Goal: Task Accomplishment & Management: Manage account settings

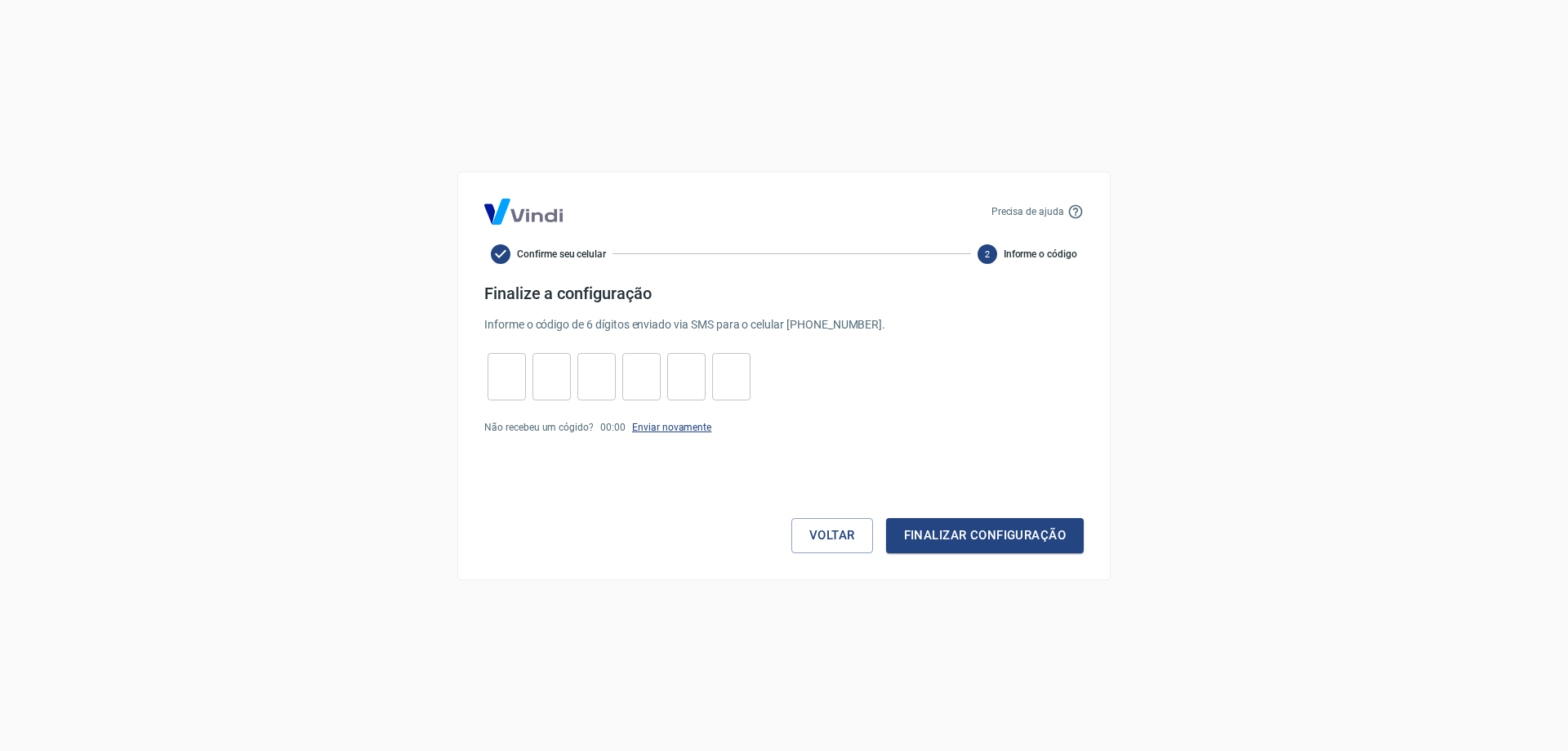
click at [666, 427] on link "Enviar novamente" at bounding box center [671, 427] width 79 height 12
click at [821, 529] on button "Voltar" at bounding box center [832, 536] width 82 height 35
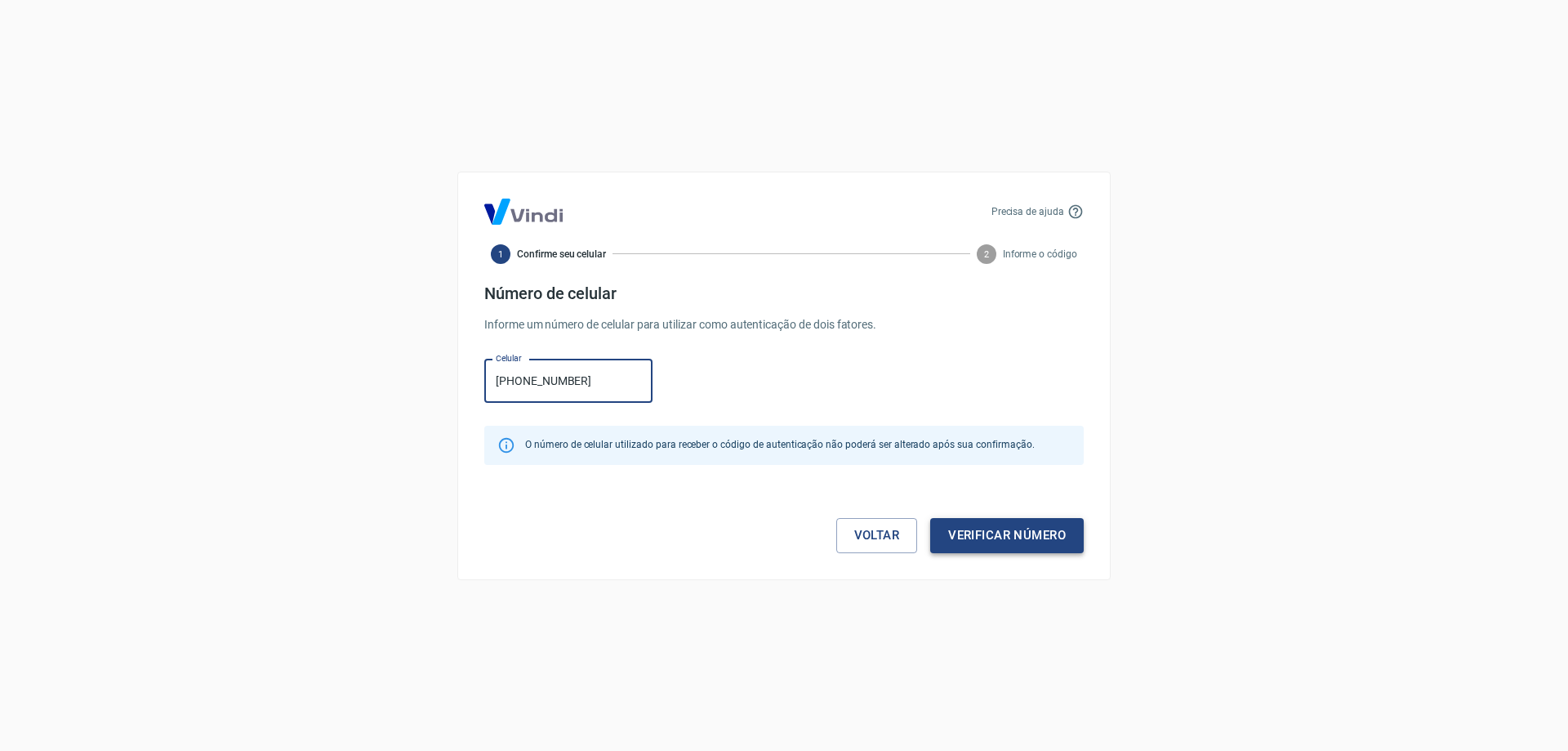
type input "[PHONE_NUMBER]"
click at [1011, 530] on button "Verificar número" at bounding box center [1007, 536] width 153 height 35
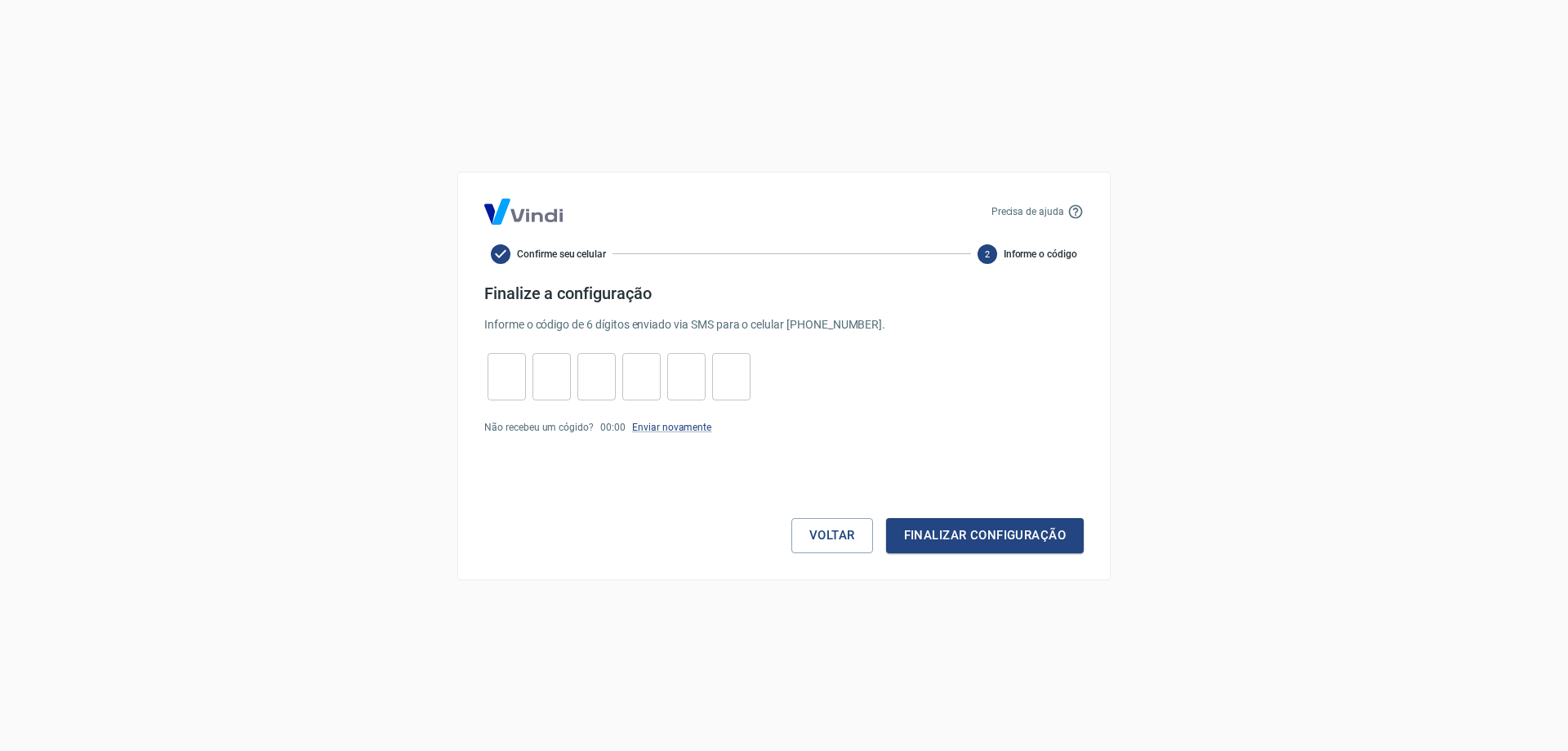
click at [1076, 211] on icon at bounding box center [1076, 211] width 14 height 14
click at [1025, 205] on p "Precisa de ajuda" at bounding box center [1028, 212] width 73 height 15
click at [1019, 208] on p "Precisa de ajuda" at bounding box center [1028, 212] width 73 height 15
click at [1017, 213] on p "Precisa de ajuda" at bounding box center [1028, 212] width 73 height 15
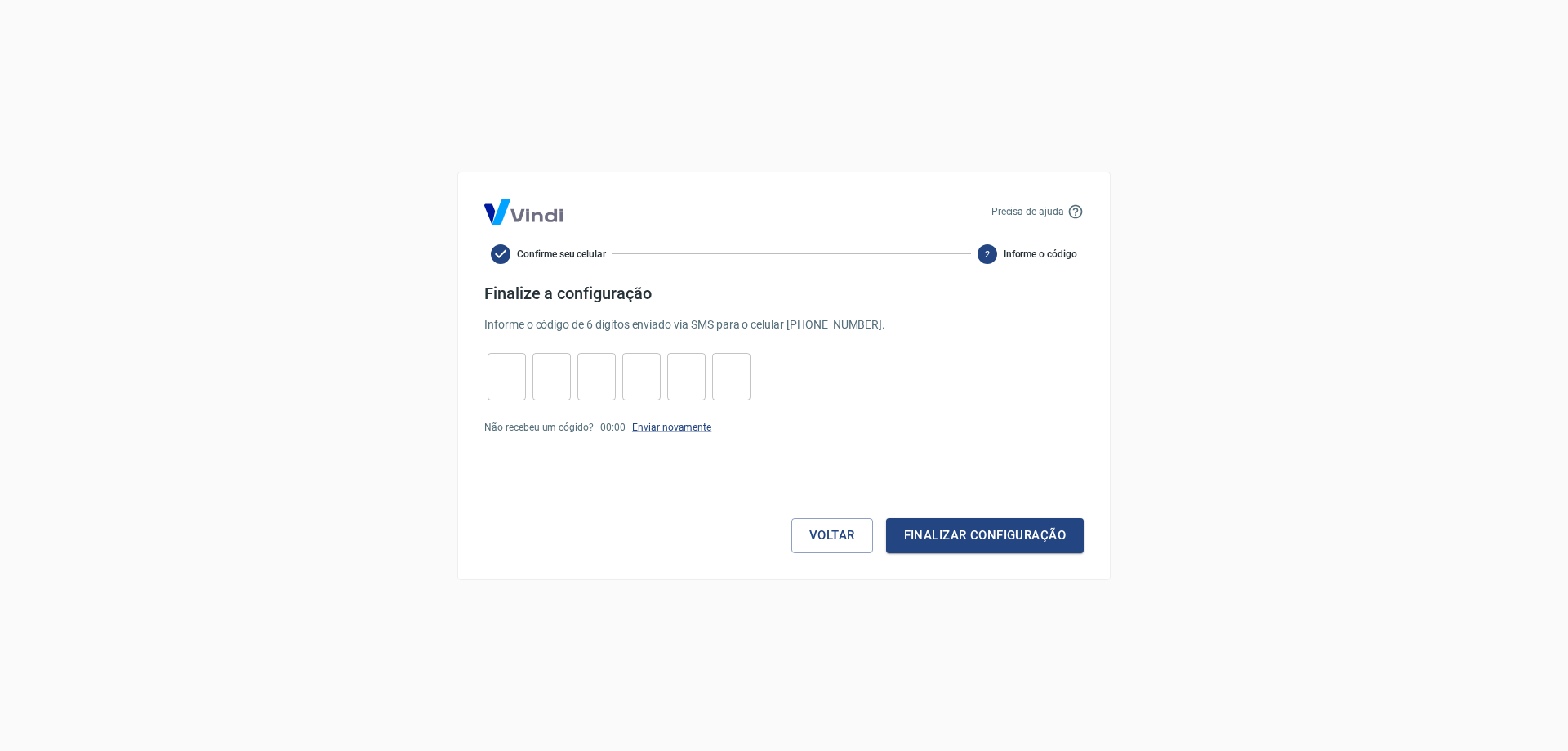
click at [1017, 247] on span "Informe o código" at bounding box center [1040, 254] width 73 height 15
click at [1017, 249] on span "Informe o código" at bounding box center [1040, 254] width 73 height 15
click at [1072, 213] on icon at bounding box center [1076, 212] width 16 height 17
click at [1067, 211] on div "Precisa de ajuda" at bounding box center [1038, 212] width 92 height 17
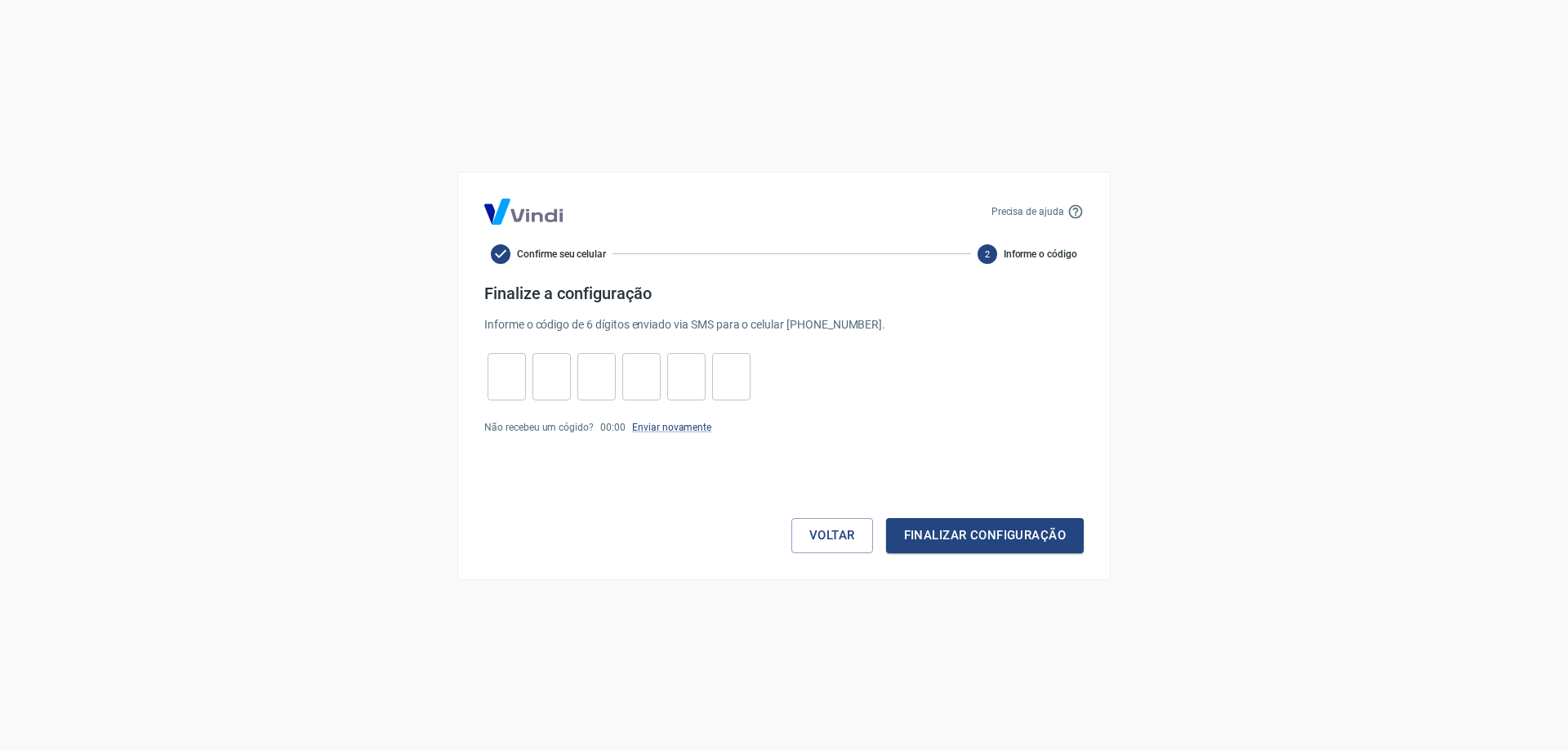
click at [1066, 211] on div "Precisa de ajuda" at bounding box center [1038, 212] width 92 height 17
click at [1065, 211] on div "Precisa de ajuda" at bounding box center [1038, 212] width 92 height 17
